Goal: Transaction & Acquisition: Purchase product/service

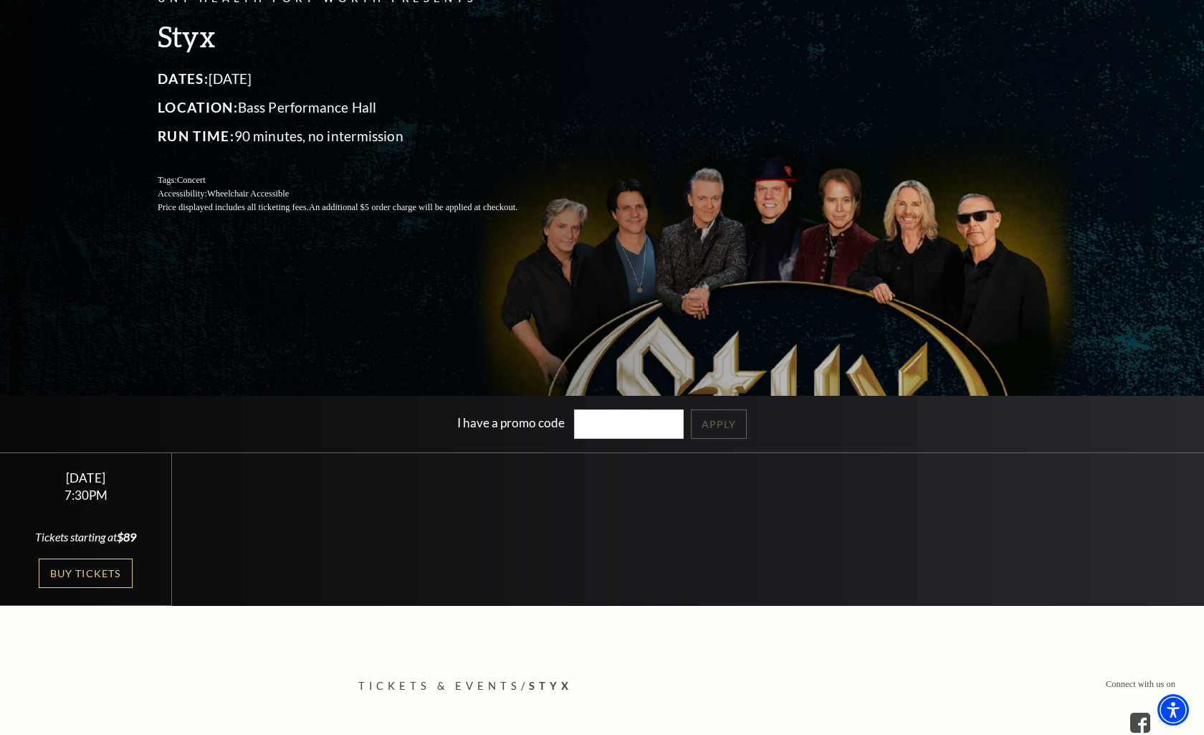
scroll to position [268, 0]
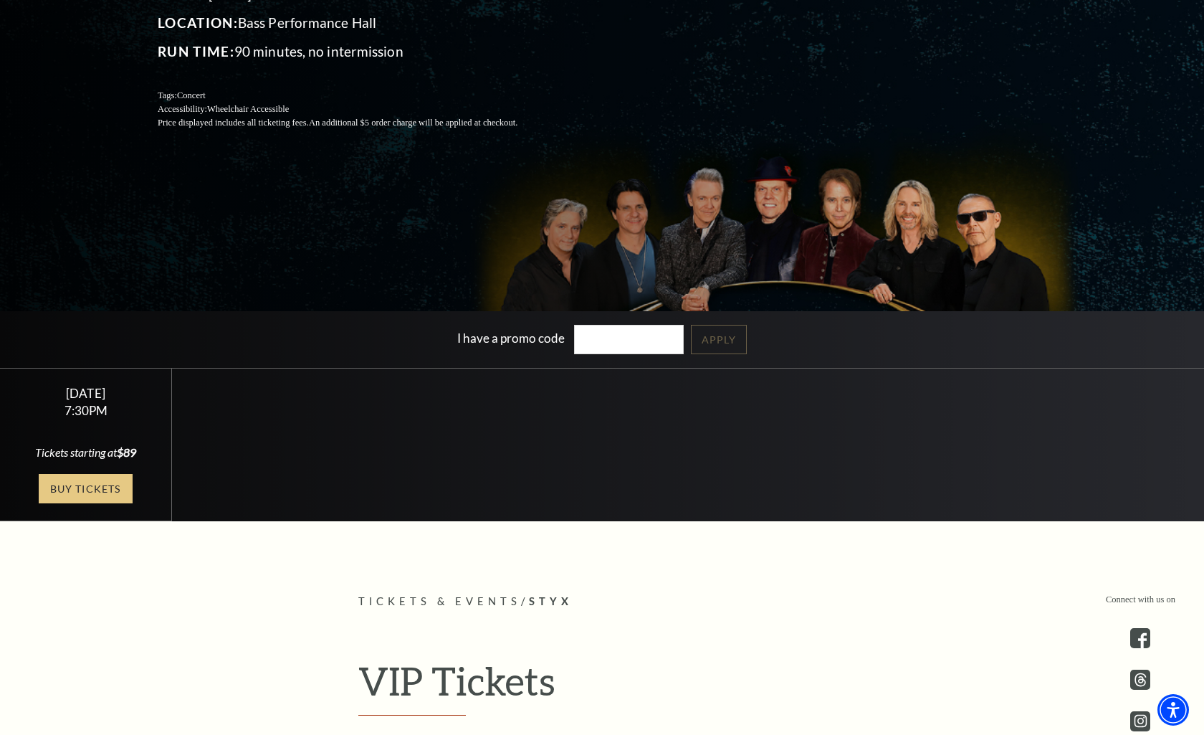
click at [98, 492] on link "Buy Tickets" at bounding box center [85, 488] width 93 height 29
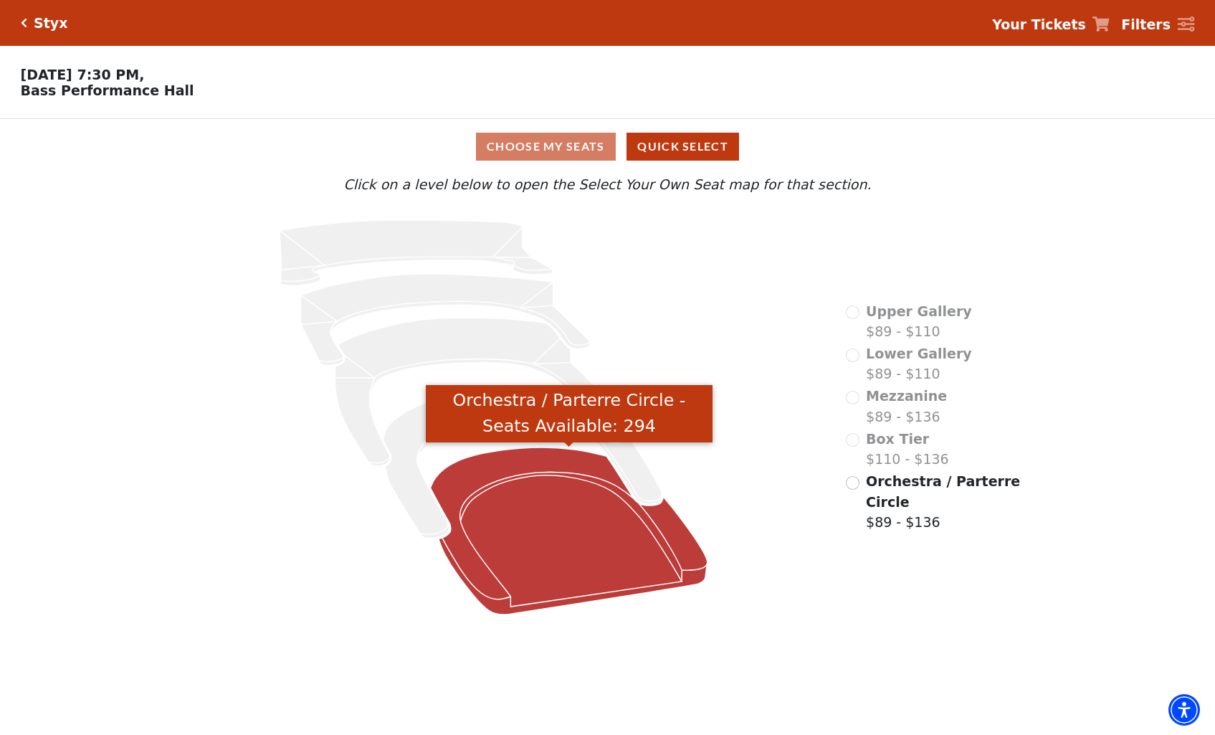
click at [538, 534] on icon "Orchestra / Parterre Circle - Seats Available: 294" at bounding box center [569, 530] width 277 height 167
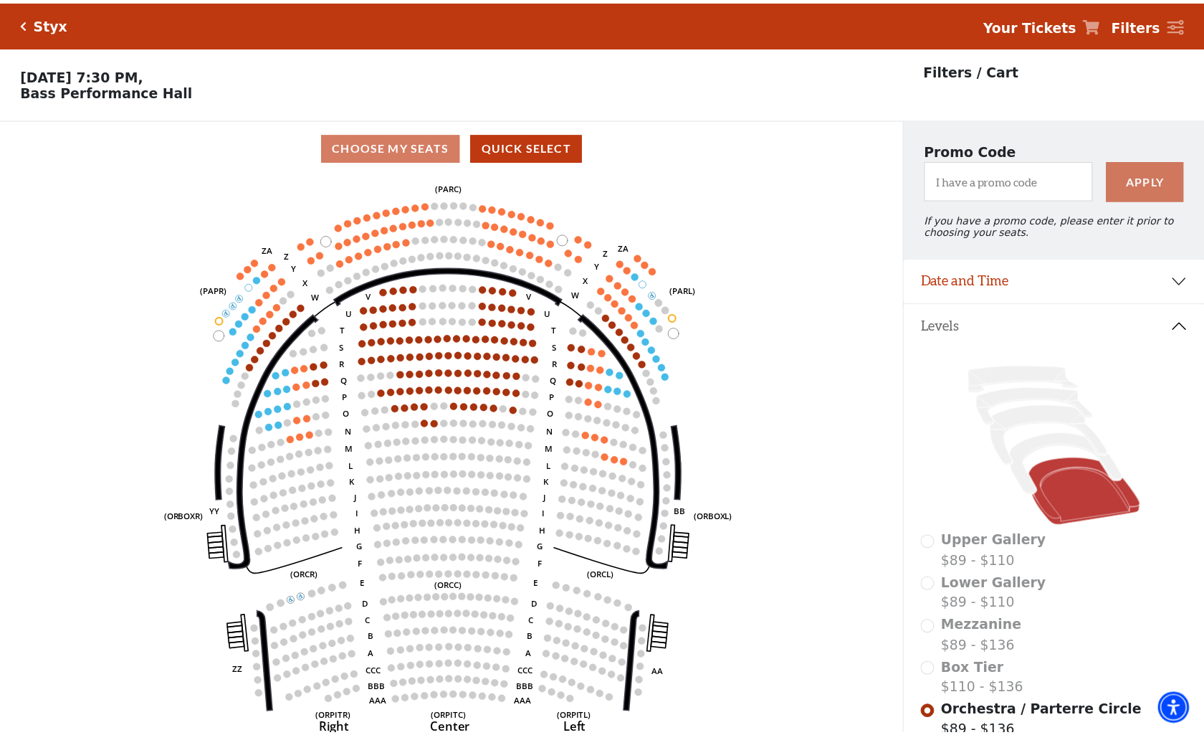
scroll to position [66, 0]
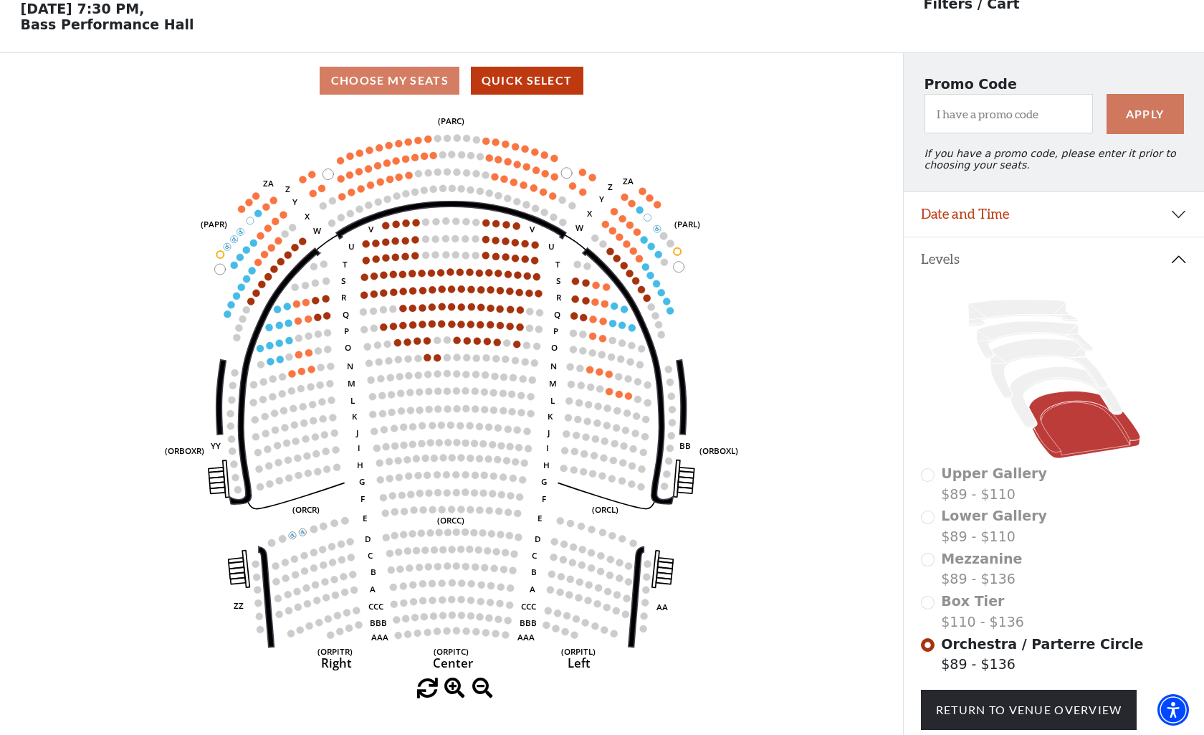
click at [426, 353] on icon "Left (ORPITL) Right (ORPITR) Center (ORPITC) ZZ AA YY BB ZA ZA (ORCL) (ORCR) (O…" at bounding box center [451, 393] width 813 height 570
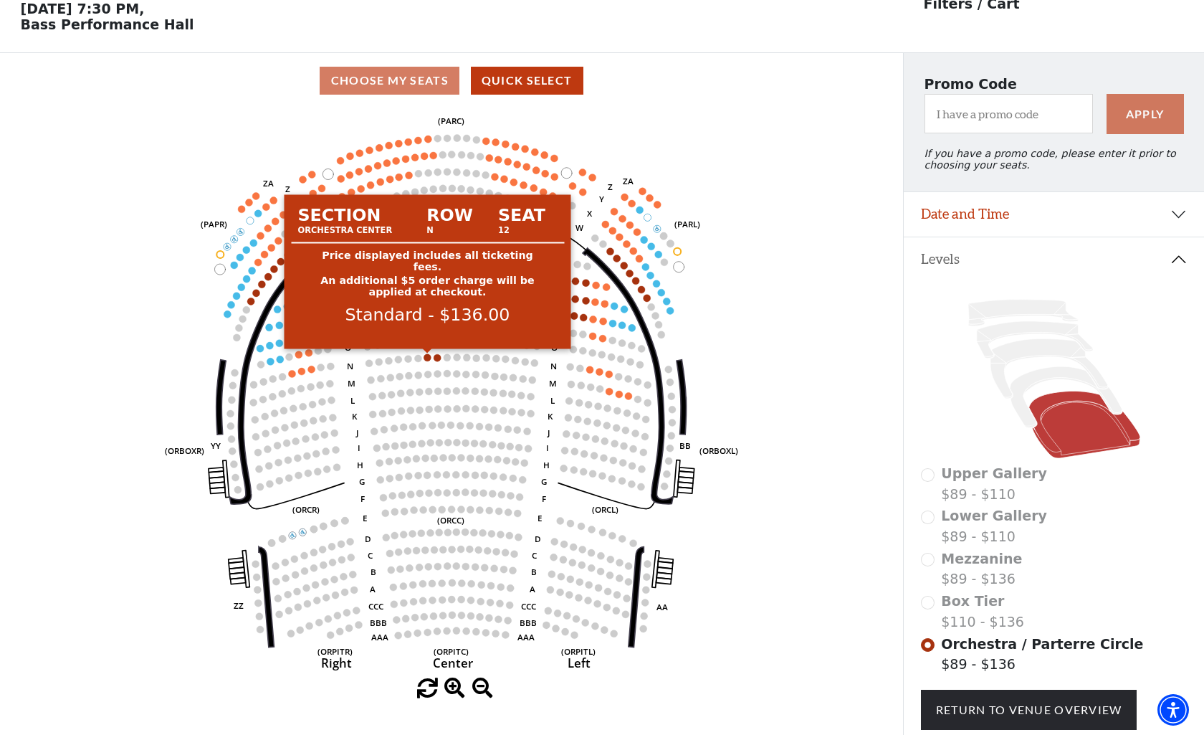
click at [427, 355] on circle at bounding box center [427, 356] width 7 height 7
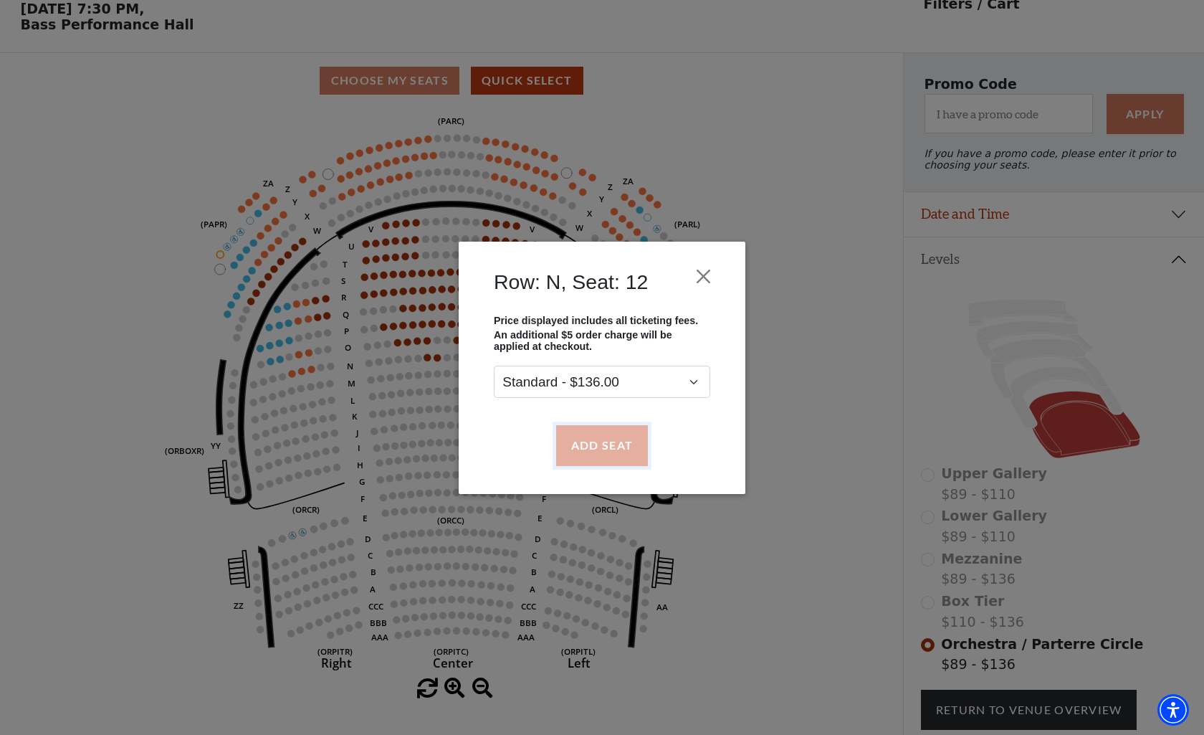
click at [611, 439] on button "Add Seat" at bounding box center [602, 445] width 92 height 40
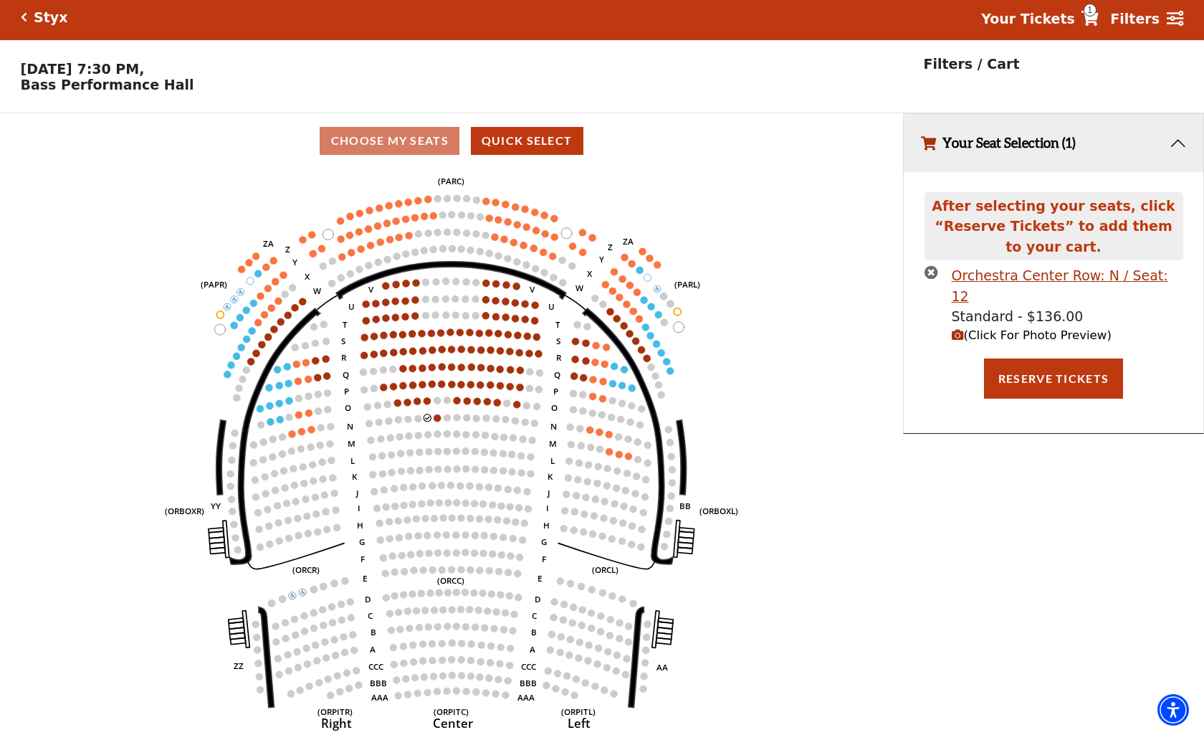
scroll to position [0, 0]
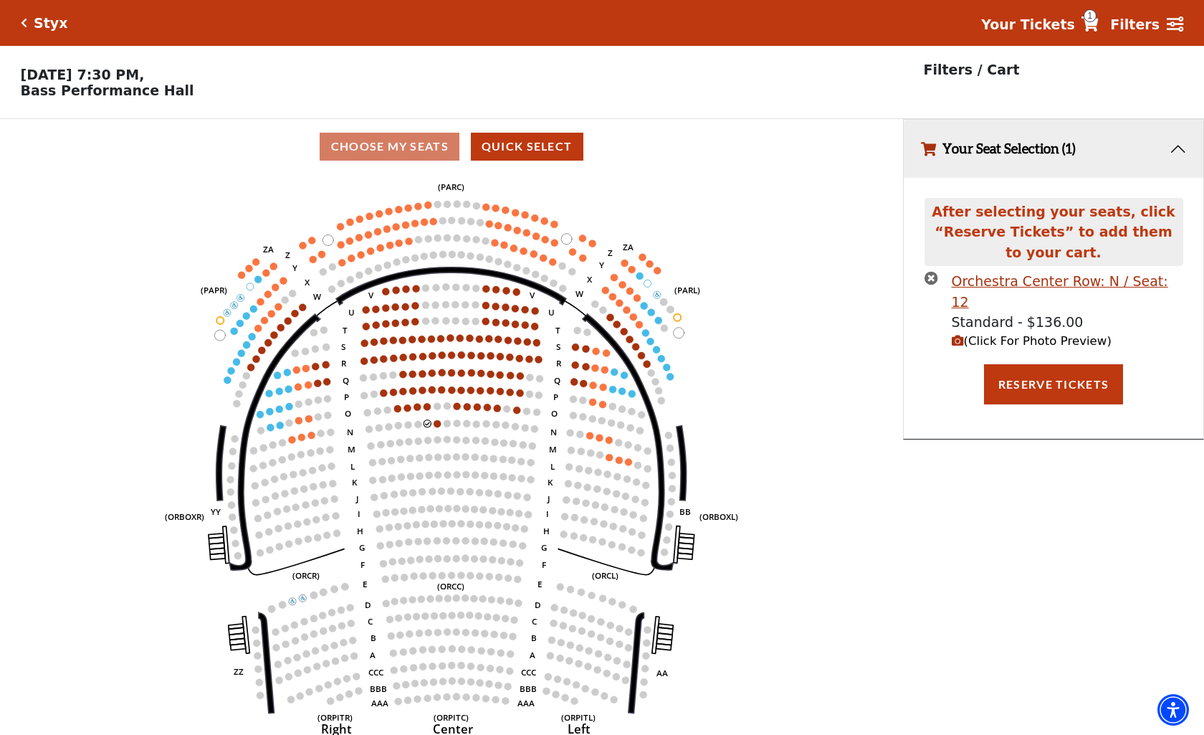
click at [52, 72] on p "[DATE] 7:30 PM, [GEOGRAPHIC_DATA]" at bounding box center [451, 83] width 903 height 32
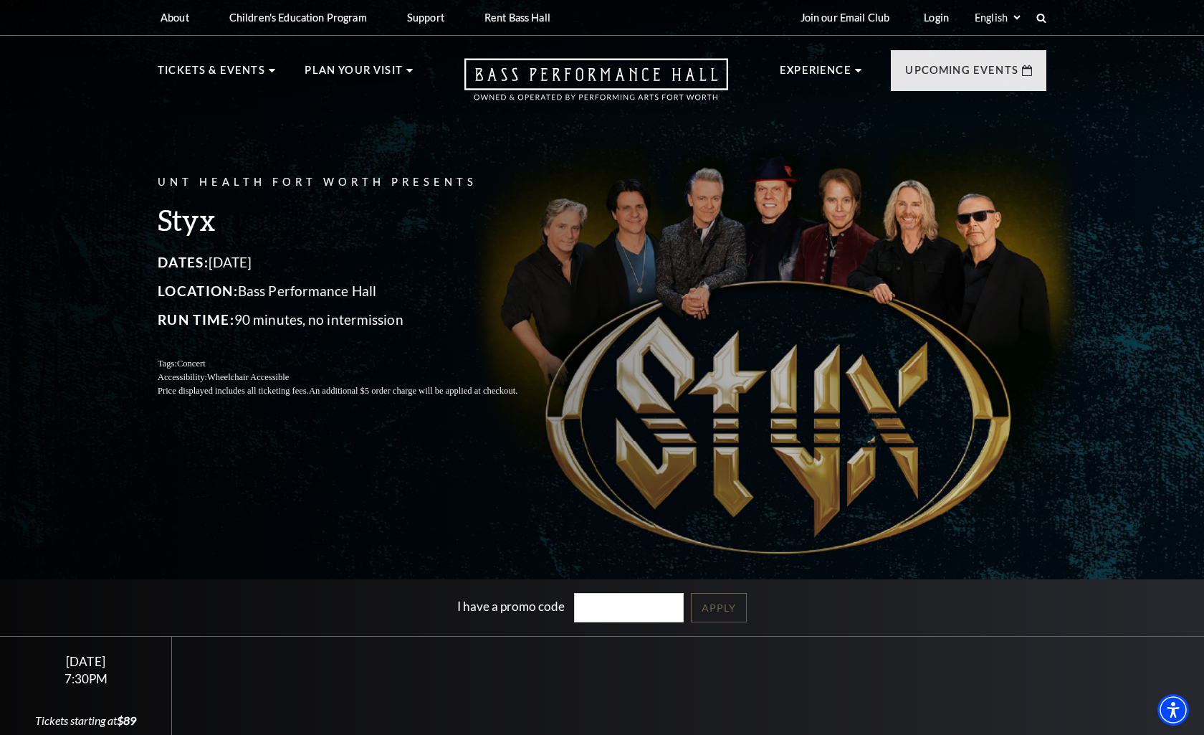
click at [213, 222] on h3 "Styx" at bounding box center [355, 219] width 394 height 37
copy div "Styx"
